Goal: Check status

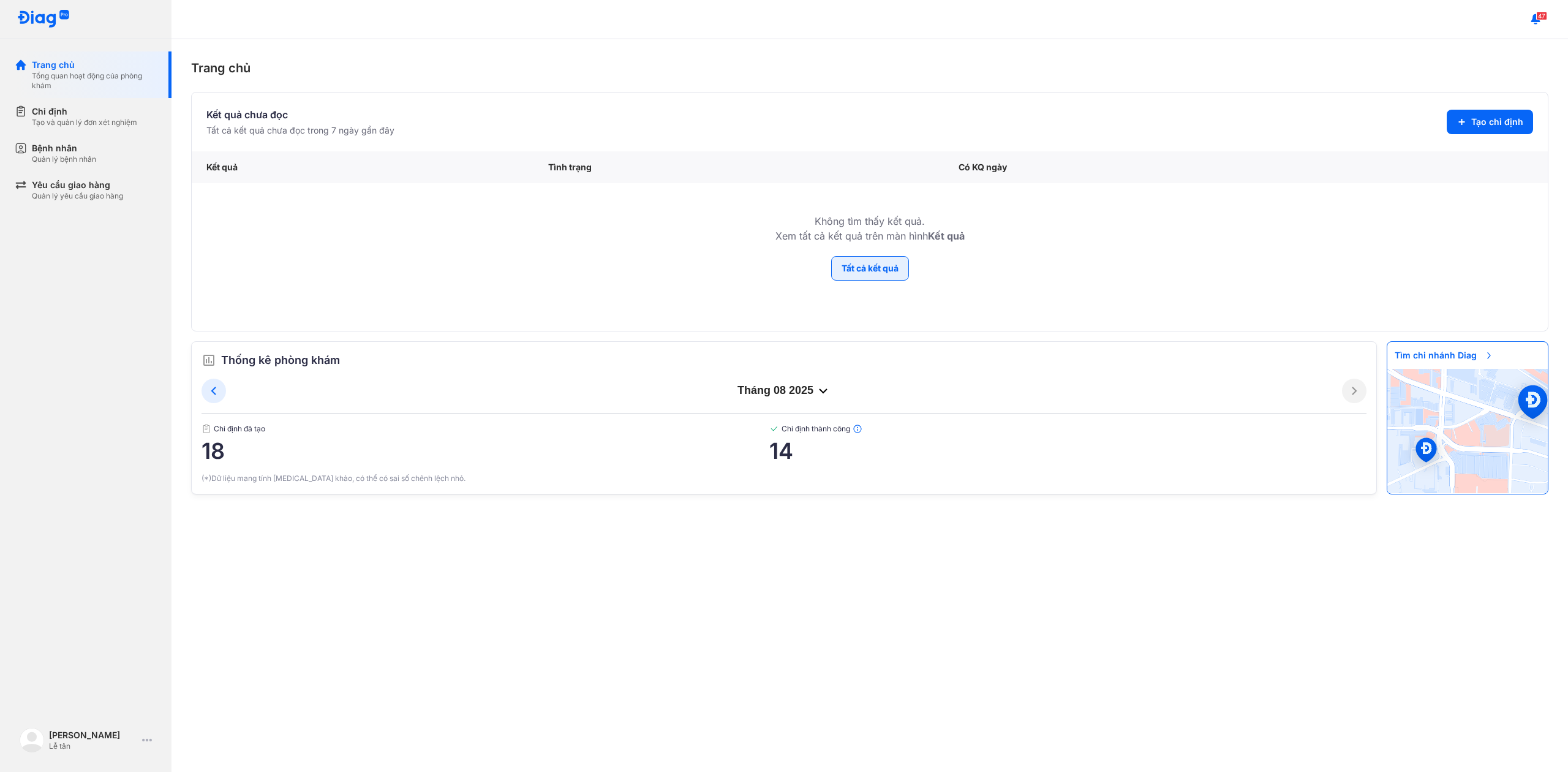
click at [843, 266] on button "Tất cả kết quả" at bounding box center [870, 268] width 78 height 24
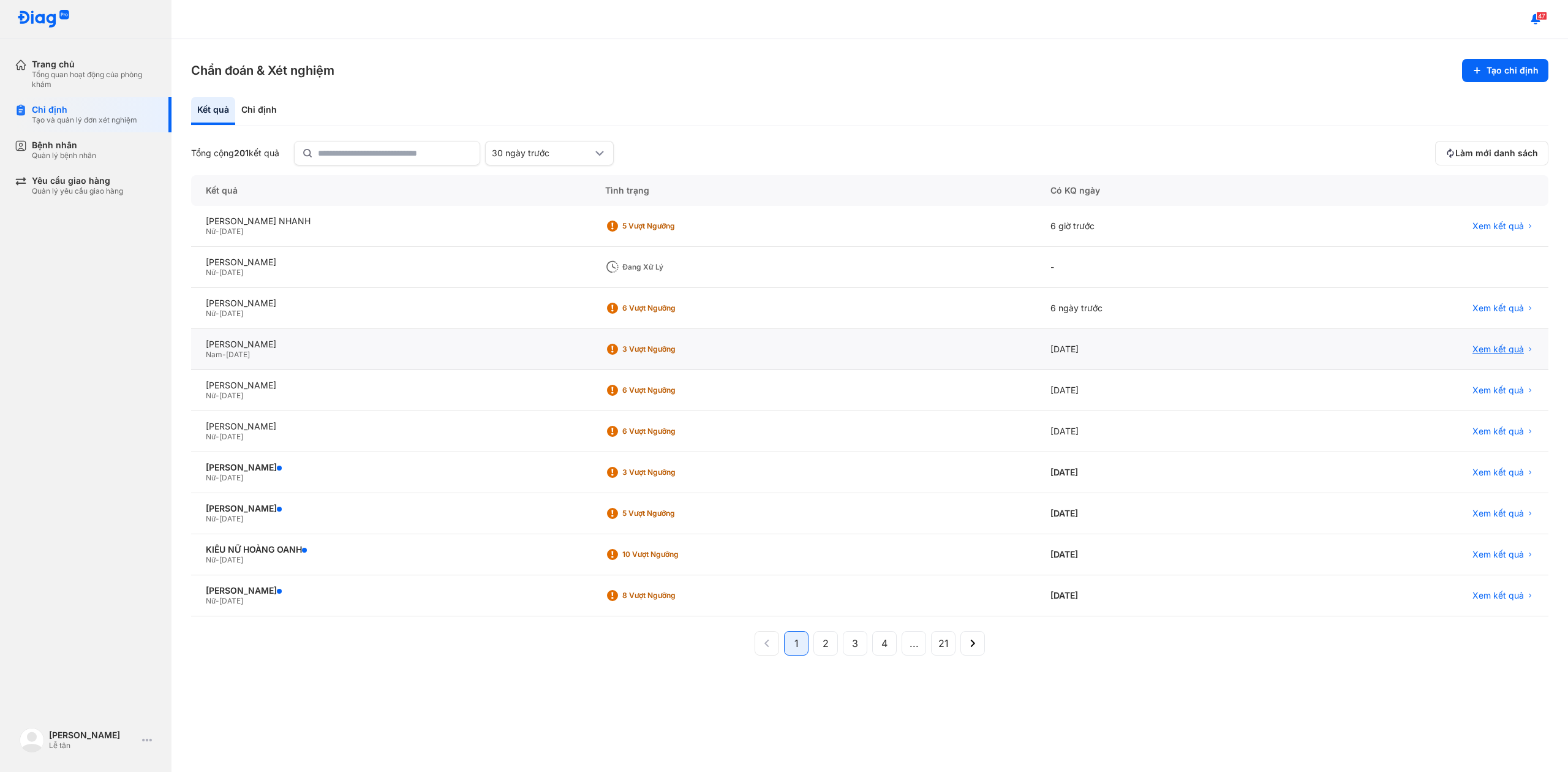
click at [1498, 349] on span "Xem kết quả" at bounding box center [1498, 349] width 51 height 11
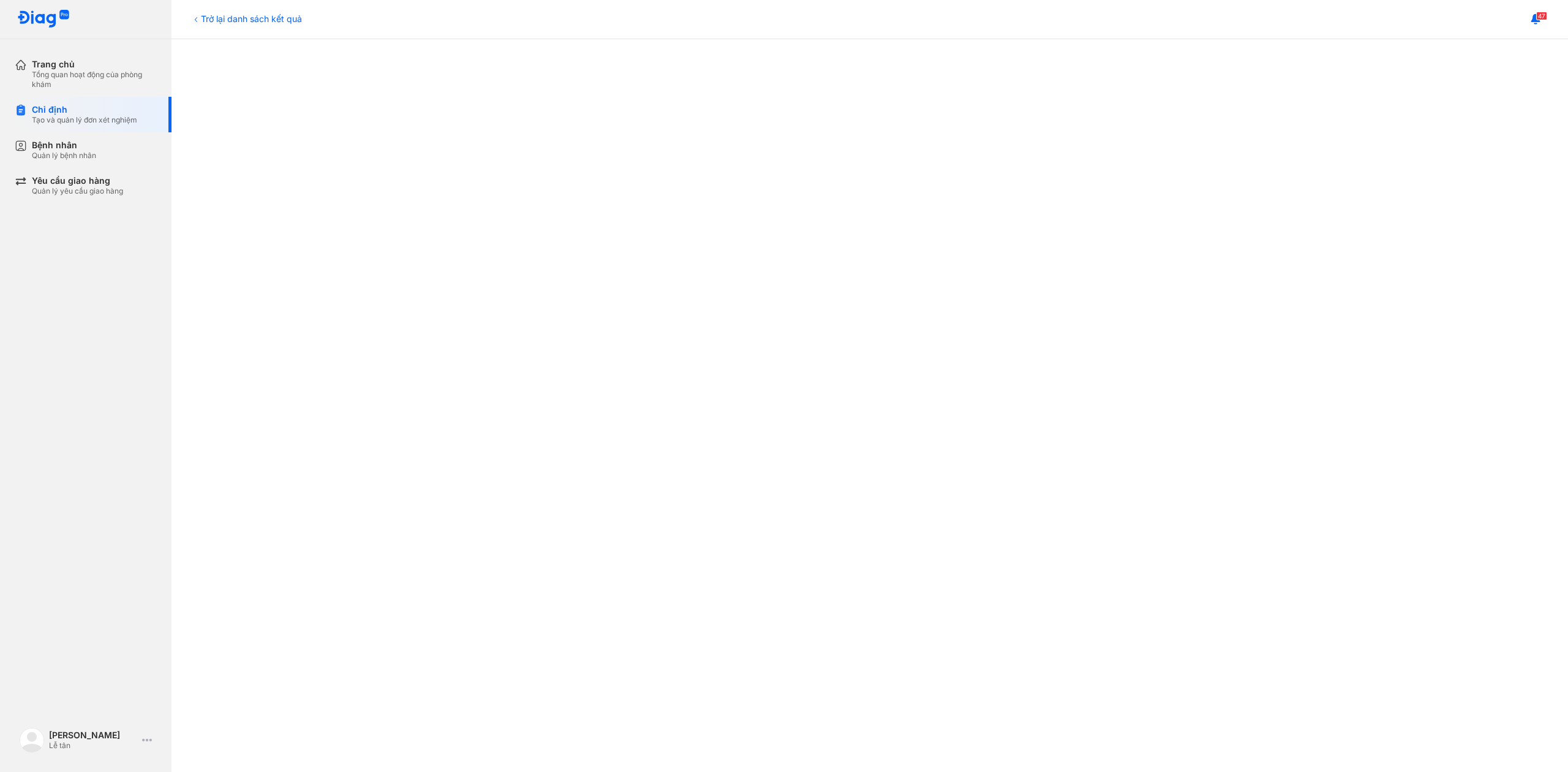
scroll to position [490, 0]
